Goal: Task Accomplishment & Management: Complete application form

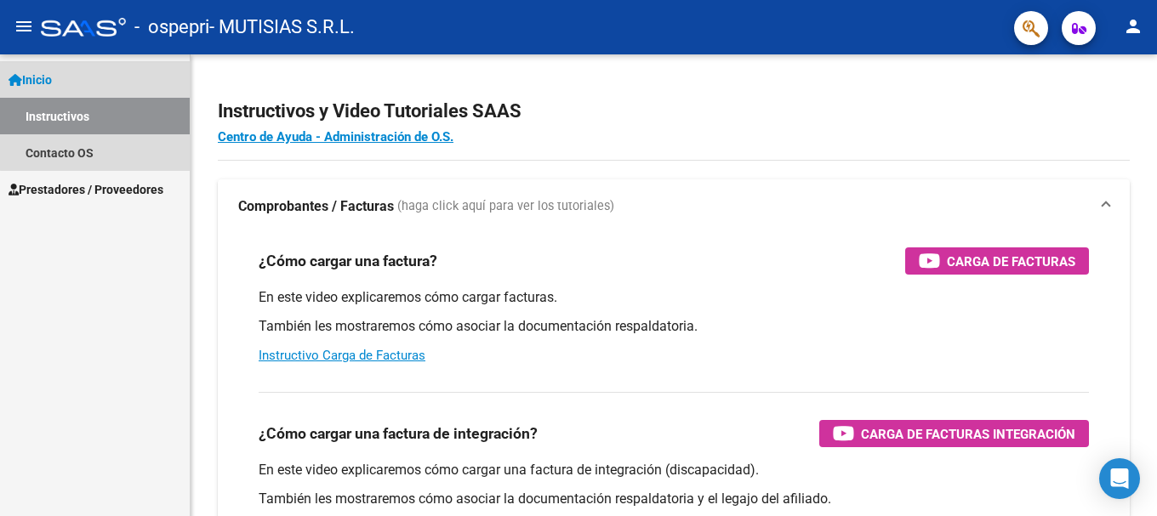
click at [109, 78] on link "Inicio" at bounding box center [95, 79] width 190 height 37
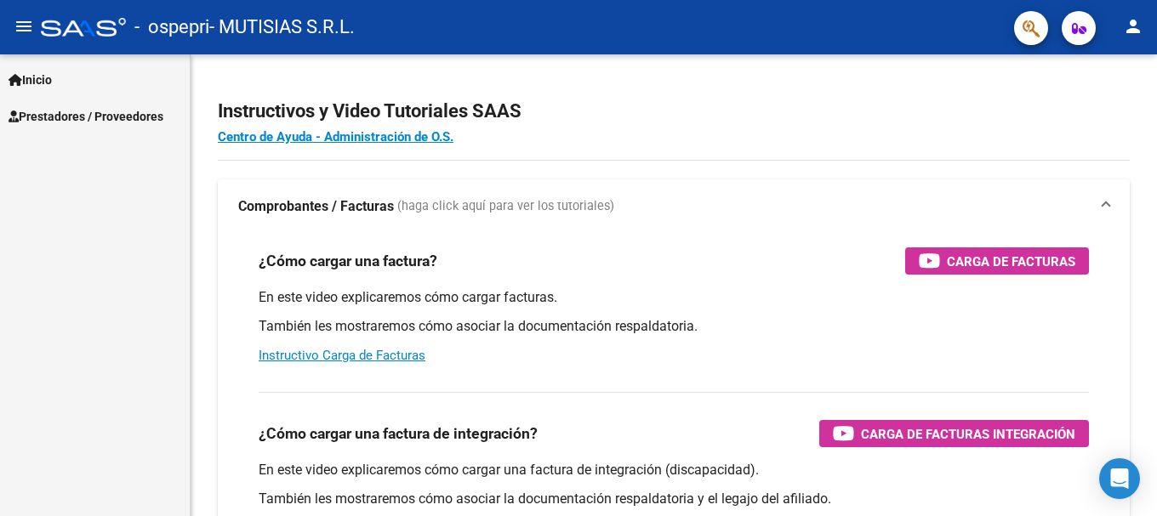
click at [110, 117] on span "Prestadores / Proveedores" at bounding box center [86, 116] width 155 height 19
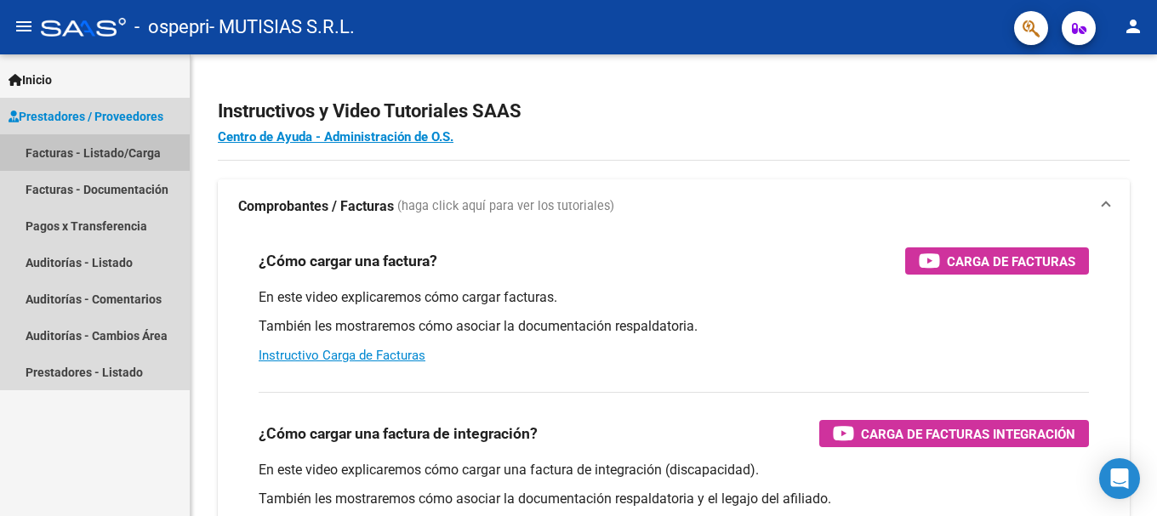
click at [119, 148] on link "Facturas - Listado/Carga" at bounding box center [95, 152] width 190 height 37
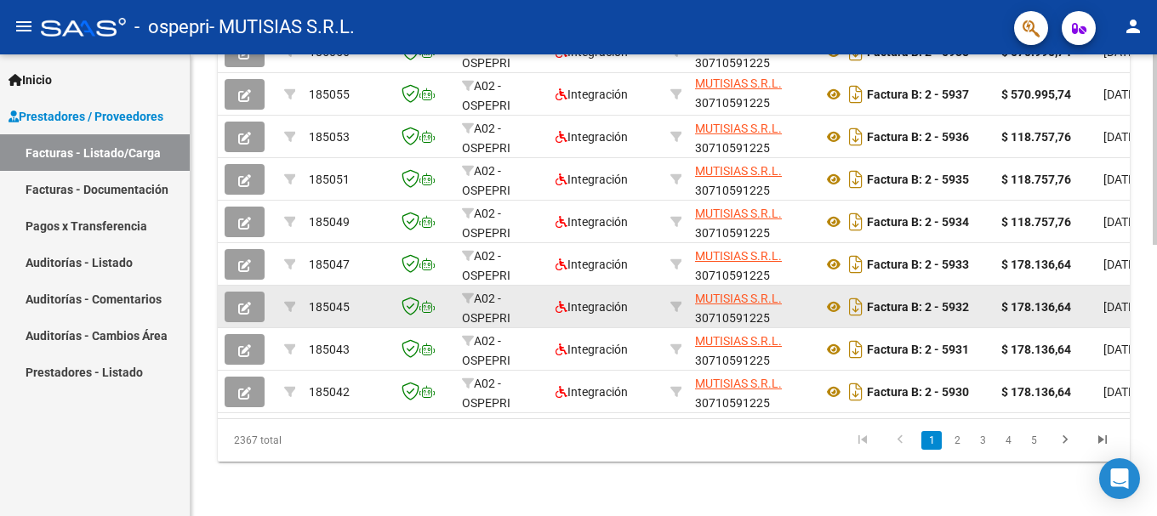
scroll to position [3, 0]
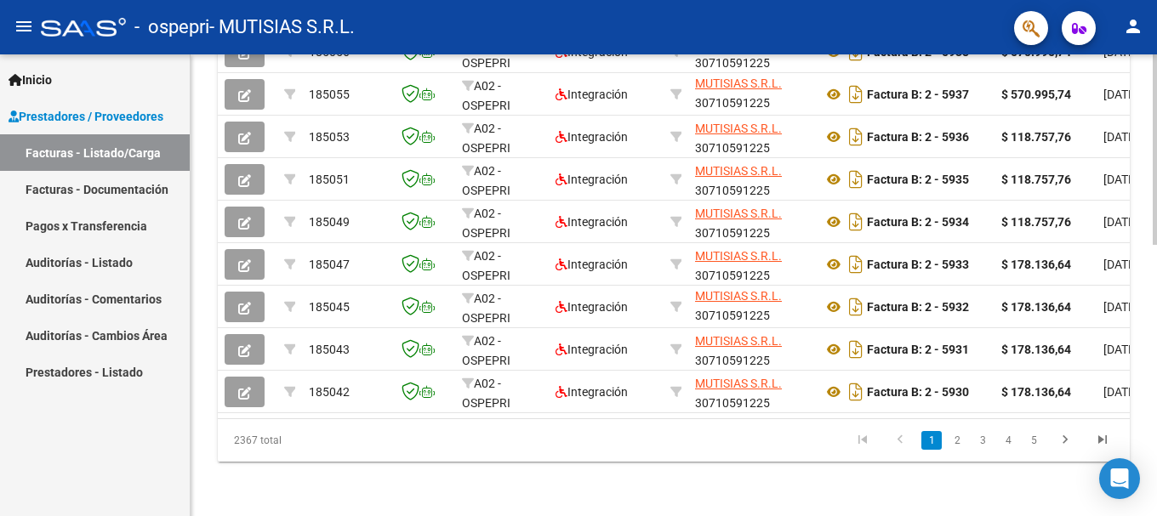
click at [952, 443] on link "2" at bounding box center [957, 440] width 20 height 19
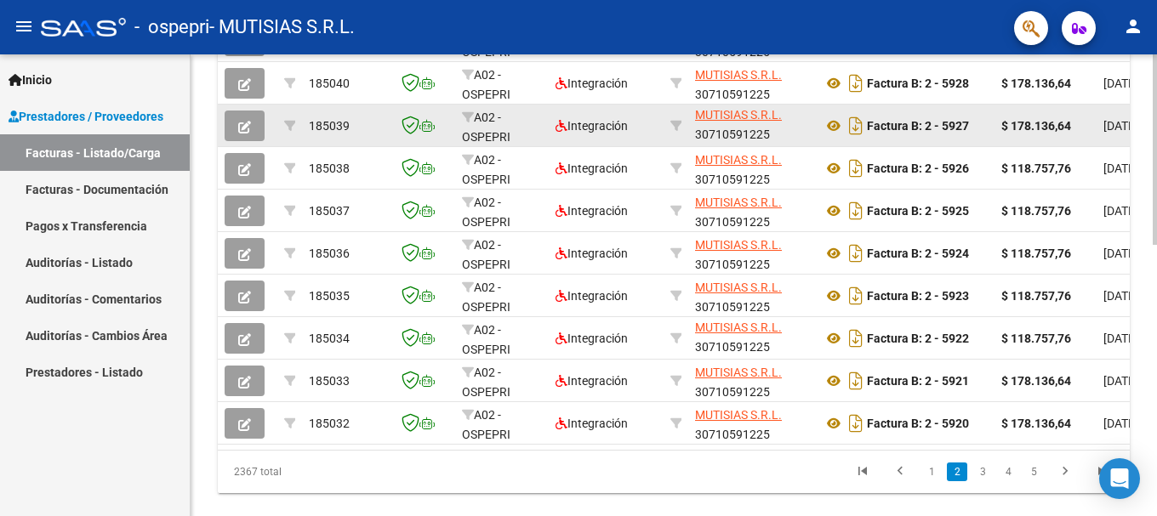
scroll to position [660, 0]
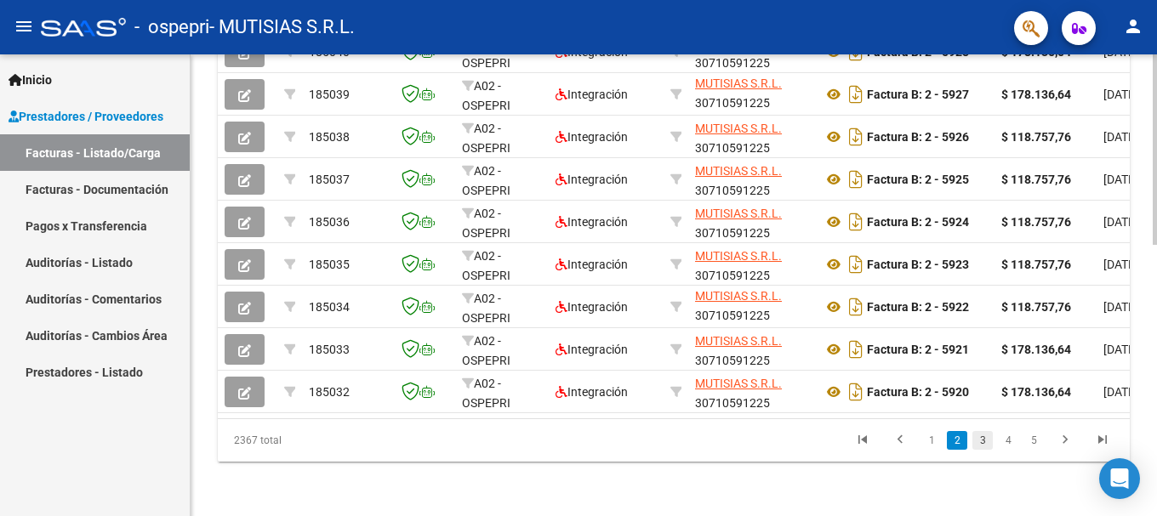
click at [984, 442] on link "3" at bounding box center [982, 440] width 20 height 19
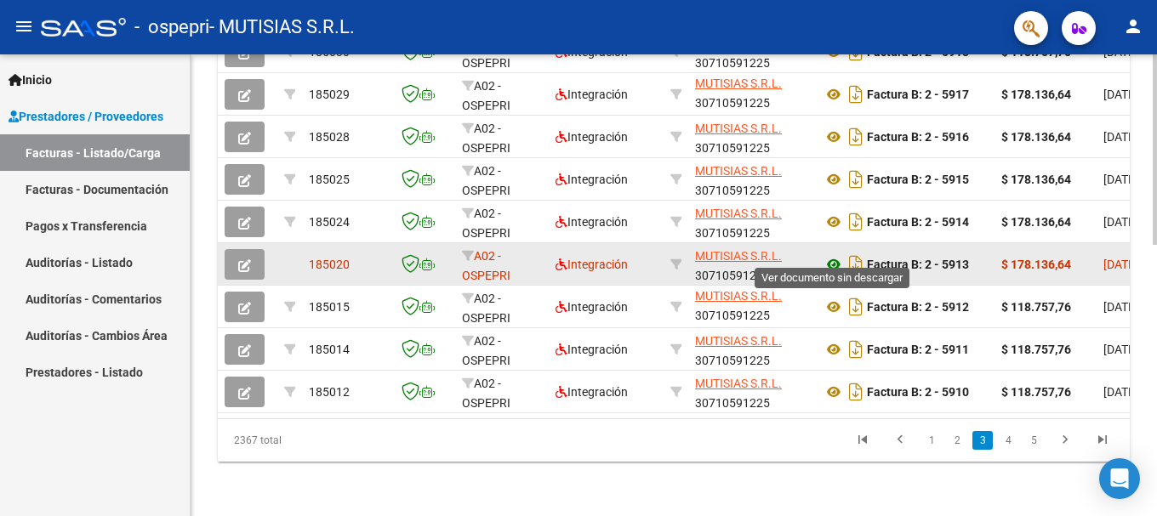
click at [831, 254] on icon at bounding box center [834, 264] width 22 height 20
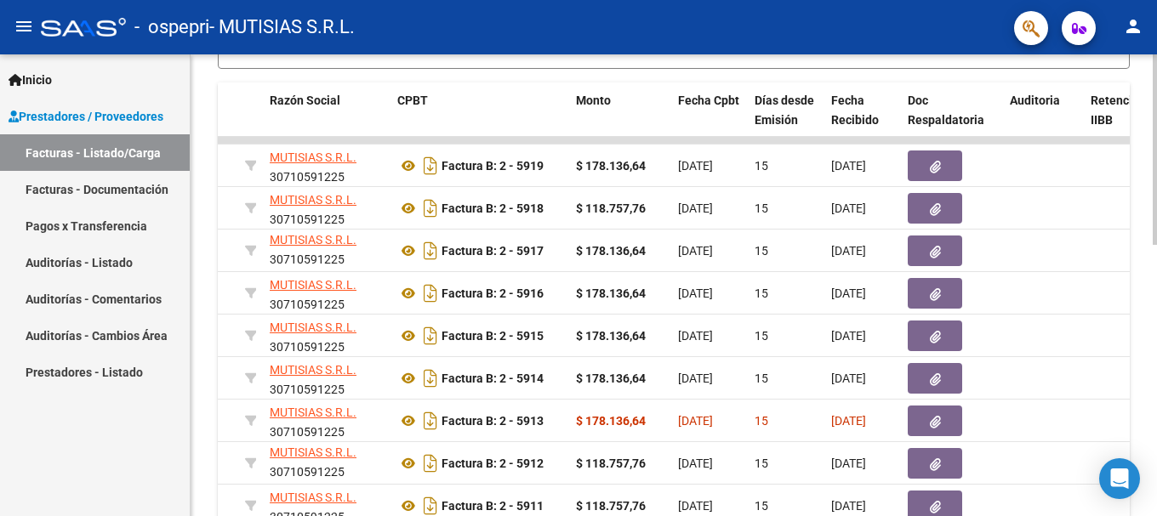
scroll to position [575, 0]
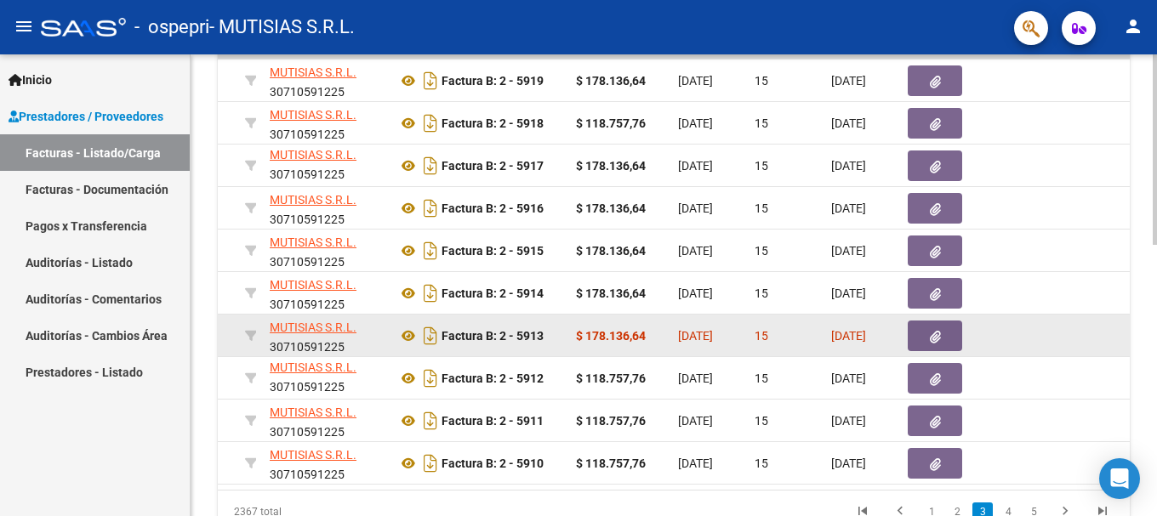
click at [932, 334] on icon "button" at bounding box center [935, 337] width 11 height 13
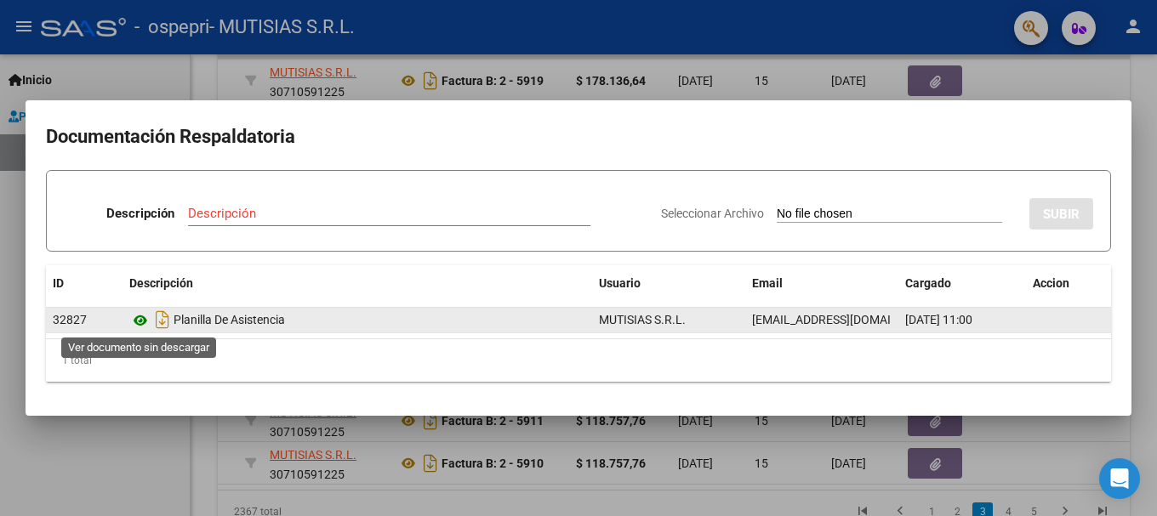
click at [138, 318] on icon at bounding box center [140, 321] width 22 height 20
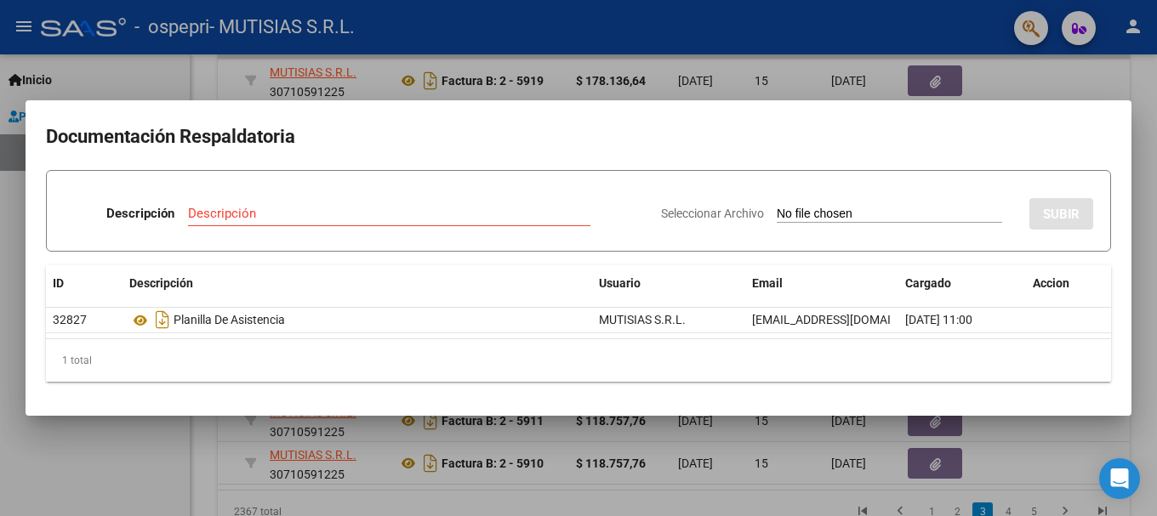
click at [251, 219] on input "Descripción" at bounding box center [389, 213] width 402 height 15
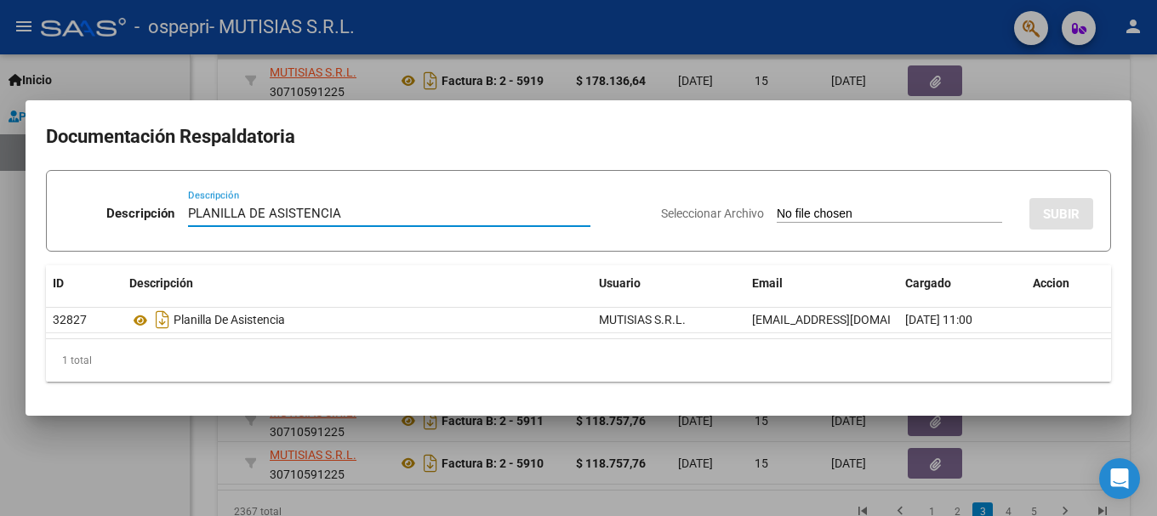
type input "PLANILLA DE ASISTENCIA"
click at [961, 207] on input "Seleccionar Archivo" at bounding box center [889, 215] width 225 height 16
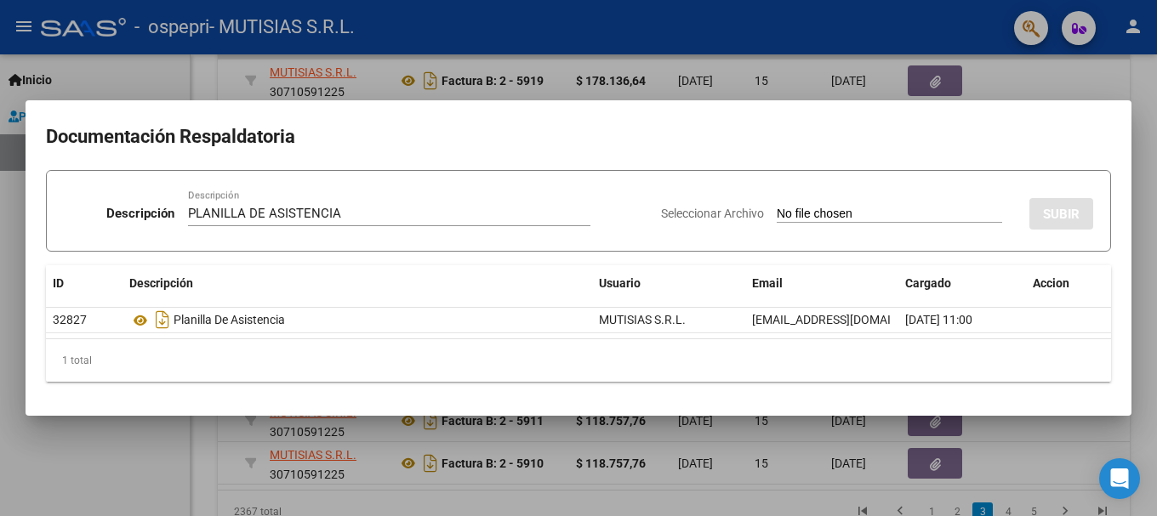
type input "C:\fakepath\[PERSON_NAME] Asistencia KINE 2025.08.pdf"
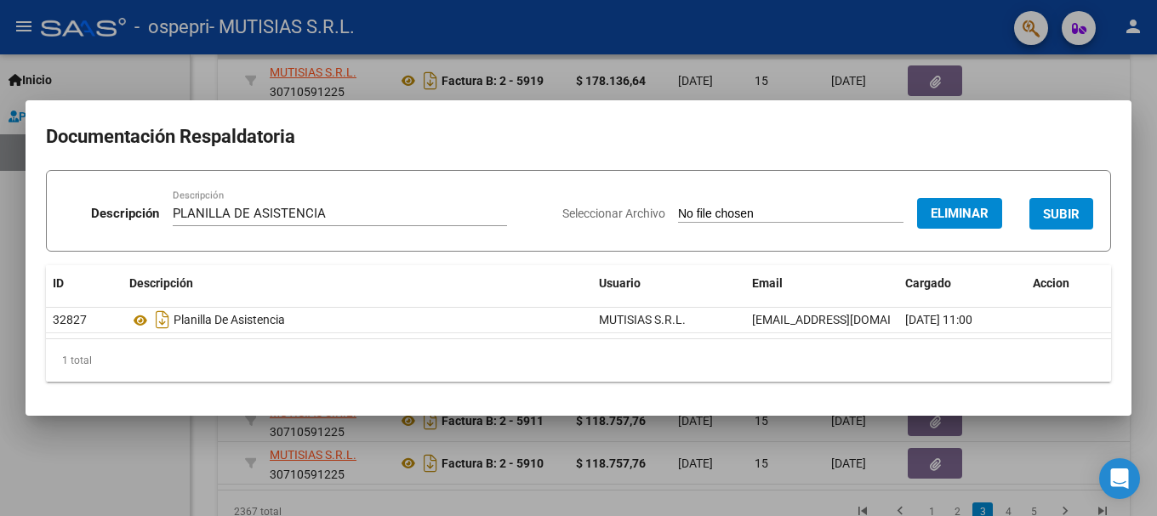
click at [1084, 215] on button "SUBIR" at bounding box center [1061, 213] width 64 height 31
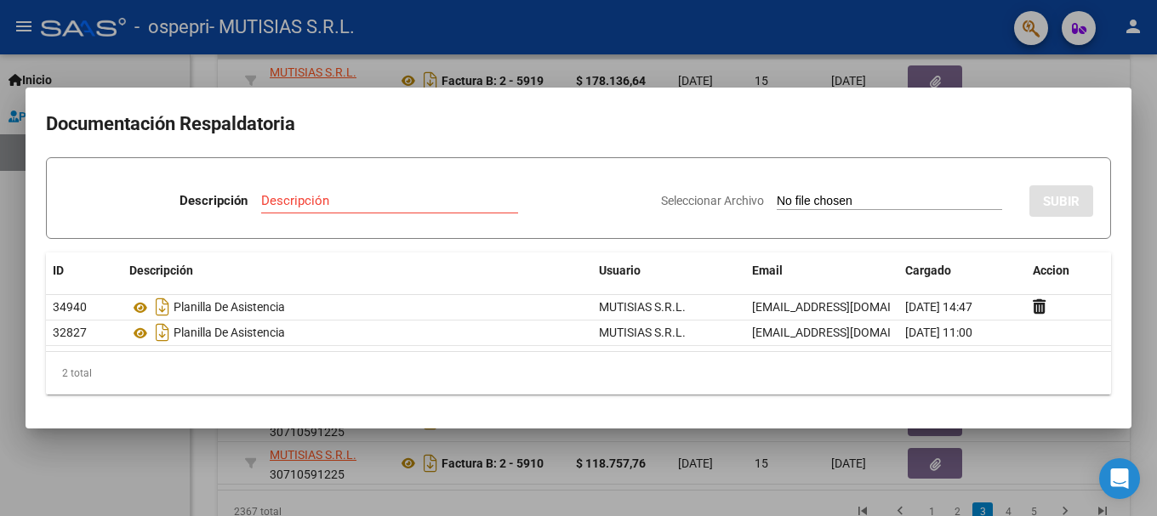
click at [1069, 71] on div at bounding box center [578, 258] width 1157 height 516
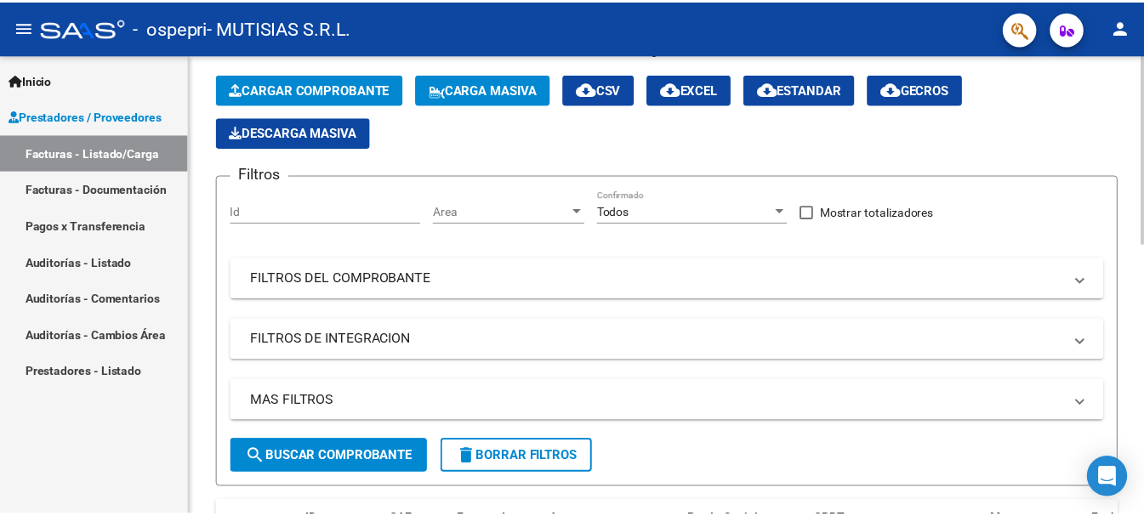
scroll to position [0, 0]
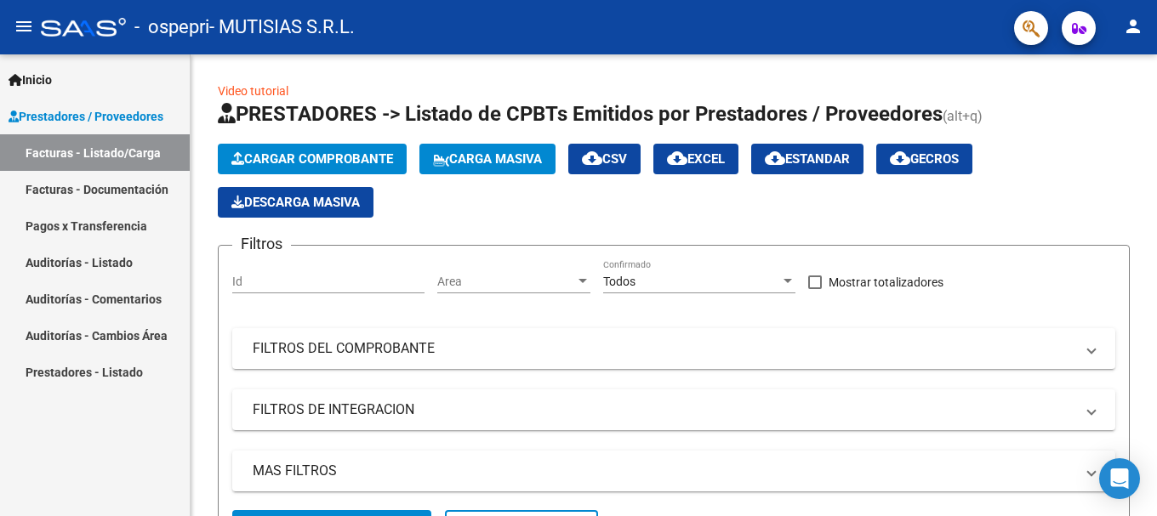
click at [1139, 28] on mat-icon "person" at bounding box center [1133, 26] width 20 height 20
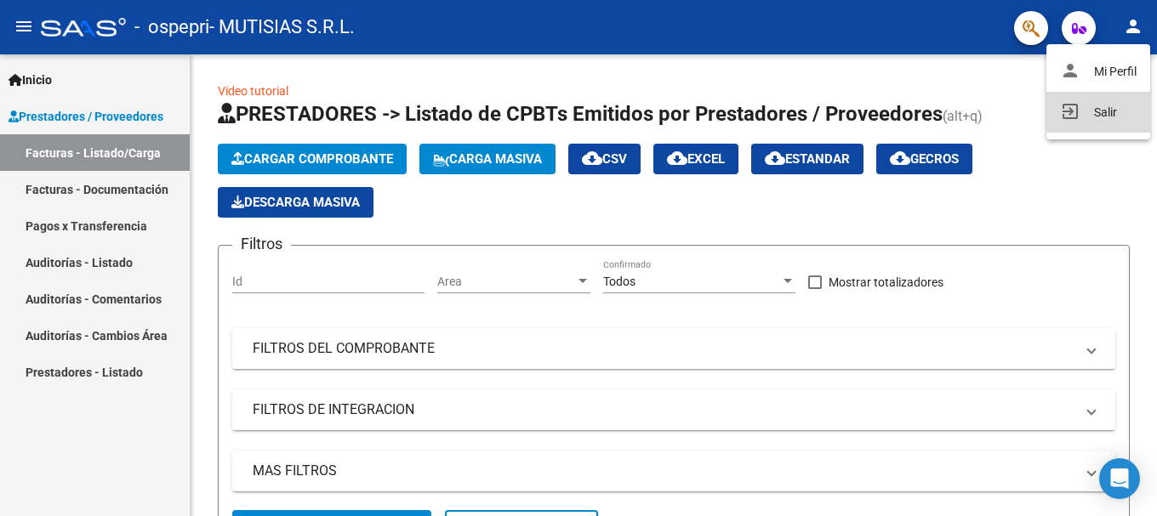
click at [1130, 114] on button "exit_to_app Salir" at bounding box center [1098, 112] width 104 height 41
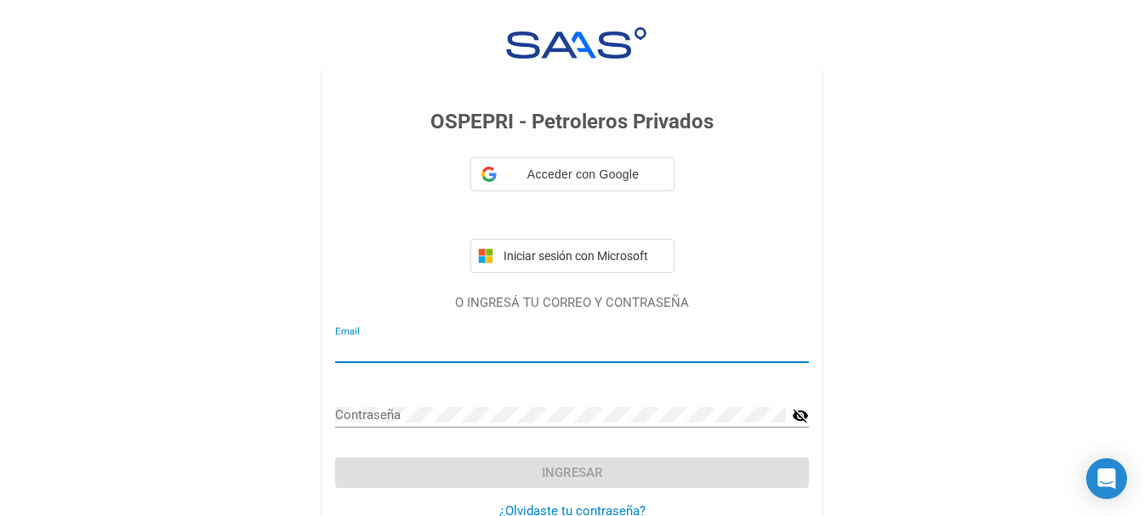
type input "[EMAIL_ADDRESS][DOMAIN_NAME]"
